Goal: Transaction & Acquisition: Purchase product/service

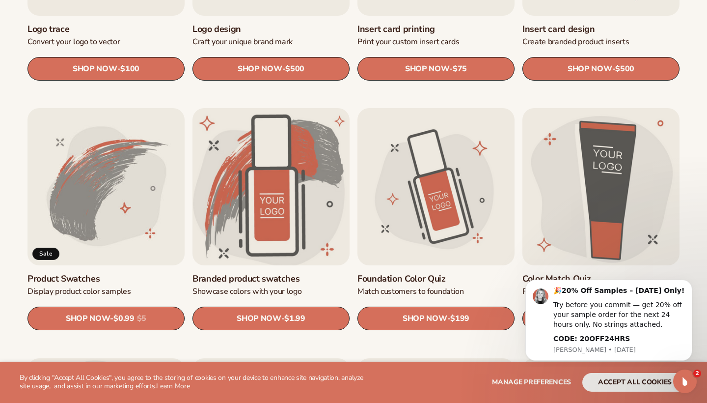
scroll to position [492, 0]
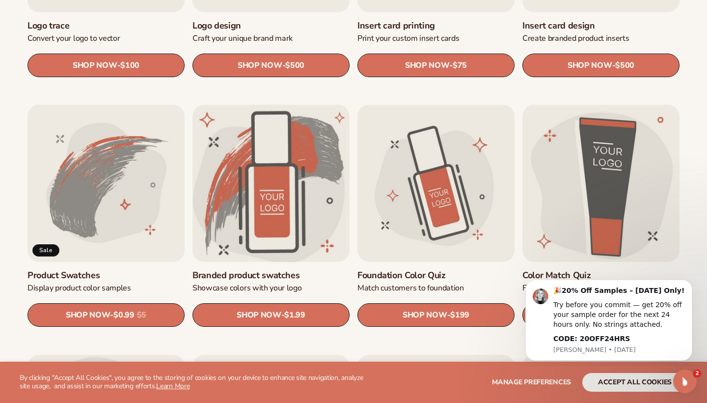
click at [275, 270] on link "Branded product swatches" at bounding box center [270, 275] width 157 height 11
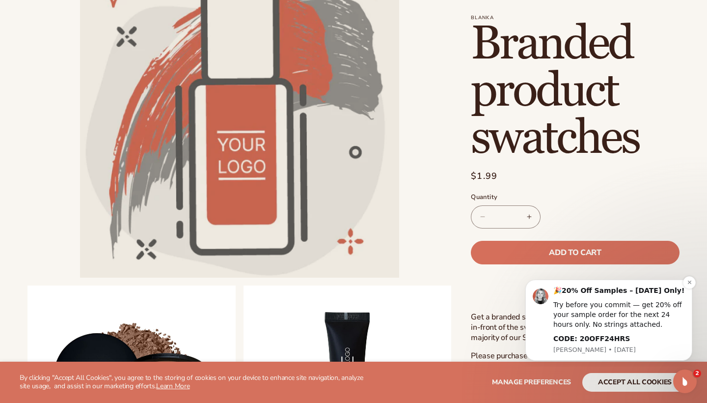
scroll to position [120, 0]
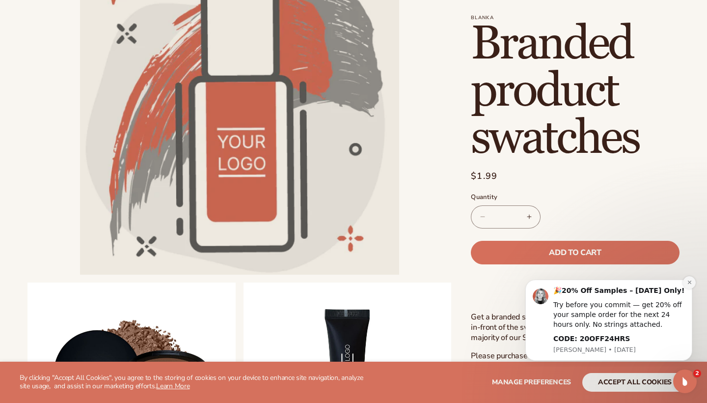
click at [690, 284] on icon "Dismiss notification" at bounding box center [689, 281] width 5 height 5
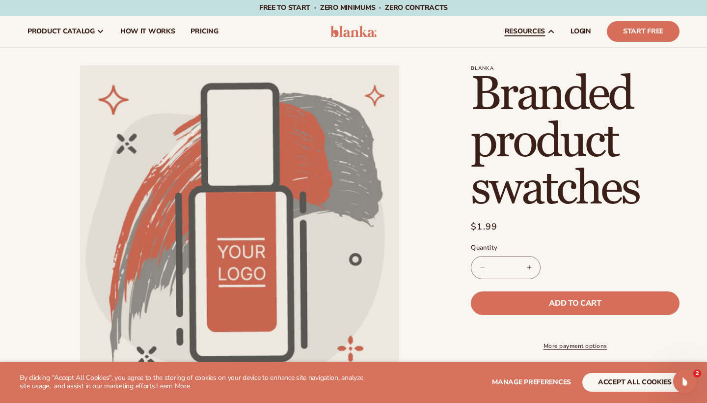
scroll to position [0, 0]
